Goal: Information Seeking & Learning: Find specific fact

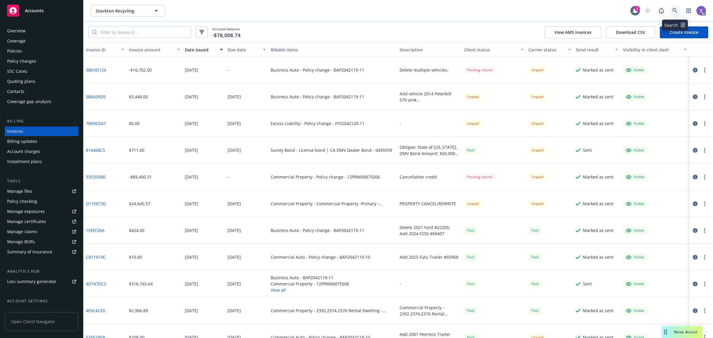
click at [678, 12] on link at bounding box center [675, 11] width 12 height 12
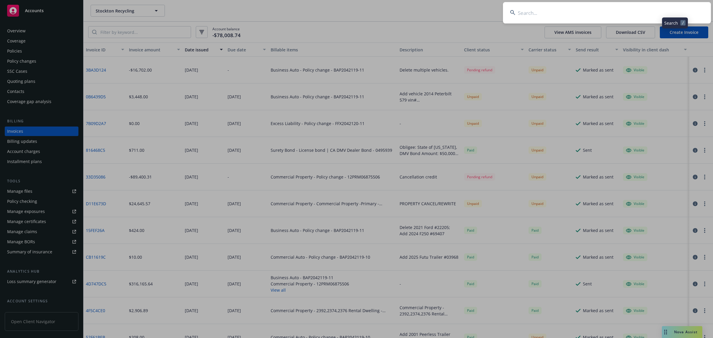
click at [589, 12] on input at bounding box center [607, 12] width 208 height 21
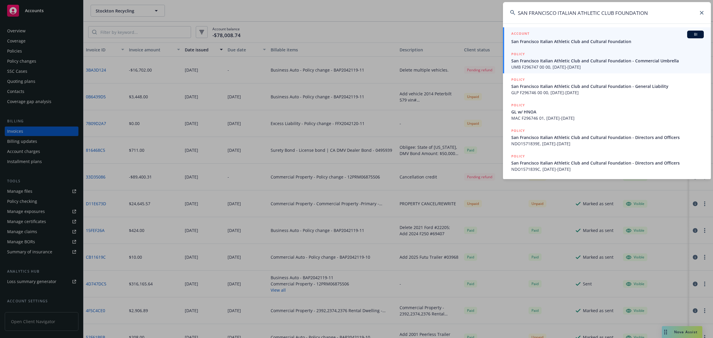
type input "SAN FRANCISCO ITALIAN ATHLETIC CLUB FOUNDATION"
click at [572, 69] on span "UMB F296747 00 00, [DATE]-[DATE]" at bounding box center [607, 67] width 192 height 6
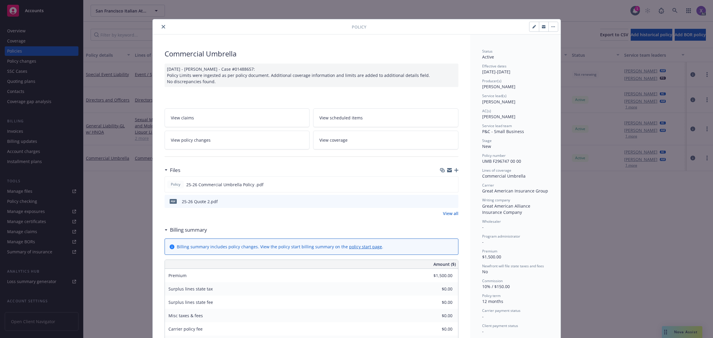
click at [161, 29] on button "close" at bounding box center [163, 26] width 7 height 7
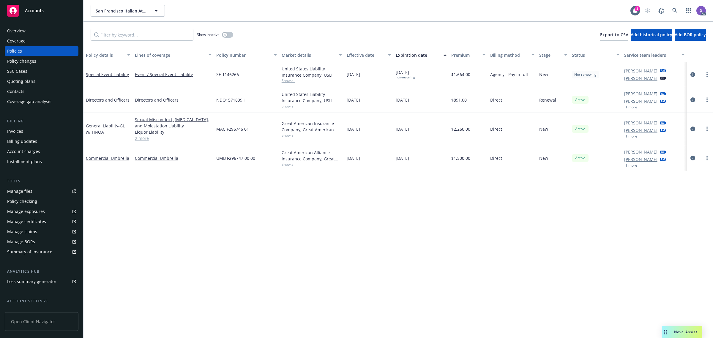
click at [10, 134] on div "Invoices" at bounding box center [15, 132] width 16 height 10
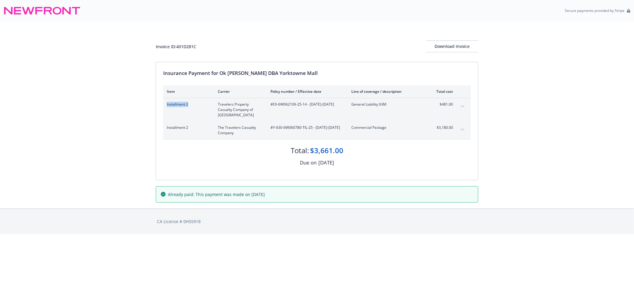
drag, startPoint x: 189, startPoint y: 106, endPoint x: 165, endPoint y: 109, distance: 23.6
click at [165, 109] on div "Installment 2 Travelers Property Casualty Company of America #EX-6W062109-25-14…" at bounding box center [316, 109] width 307 height 23
copy span "Installment 2"
